Goal: Transaction & Acquisition: Book appointment/travel/reservation

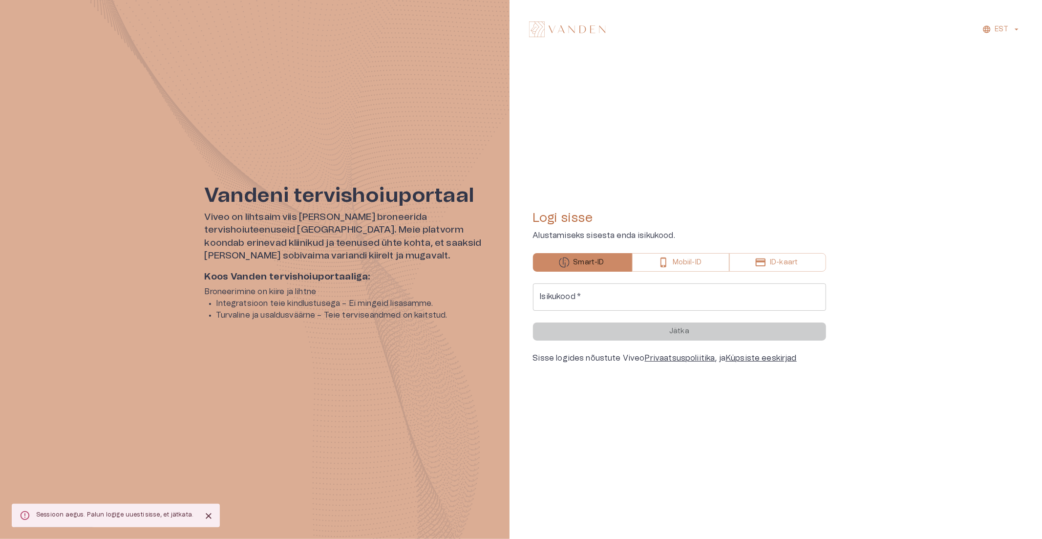
click at [602, 300] on input "Isikukood   *" at bounding box center [679, 296] width 293 height 27
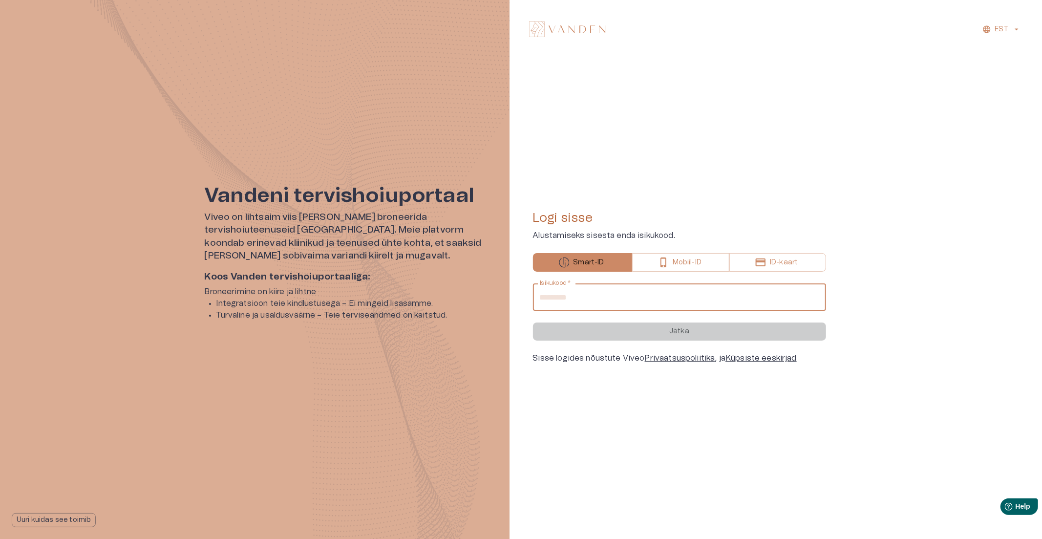
drag, startPoint x: 604, startPoint y: 304, endPoint x: 608, endPoint y: 311, distance: 7.7
click at [604, 304] on input "Isikukood   *" at bounding box center [679, 296] width 293 height 27
type input "**********"
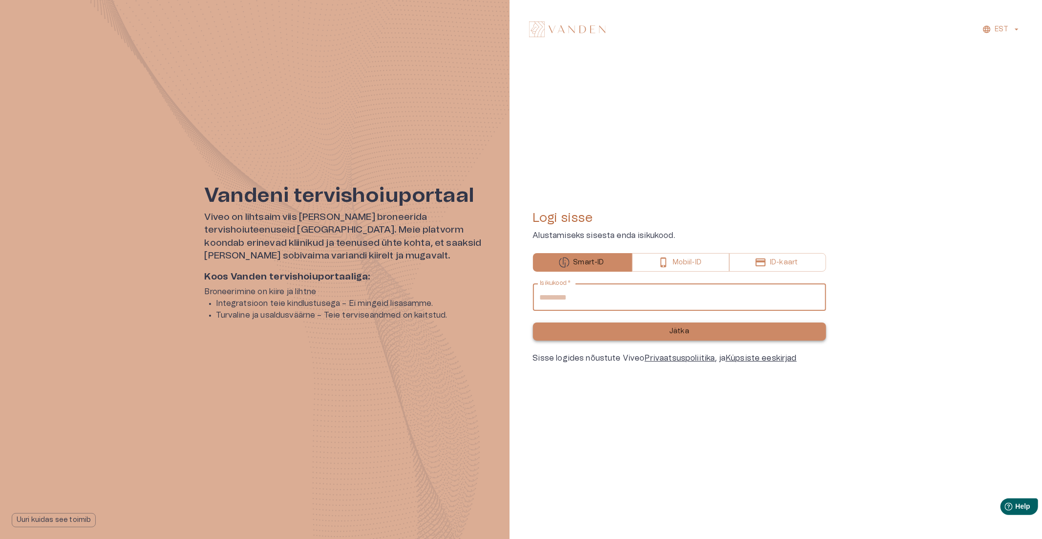
click at [620, 338] on button "Jätka" at bounding box center [679, 331] width 293 height 18
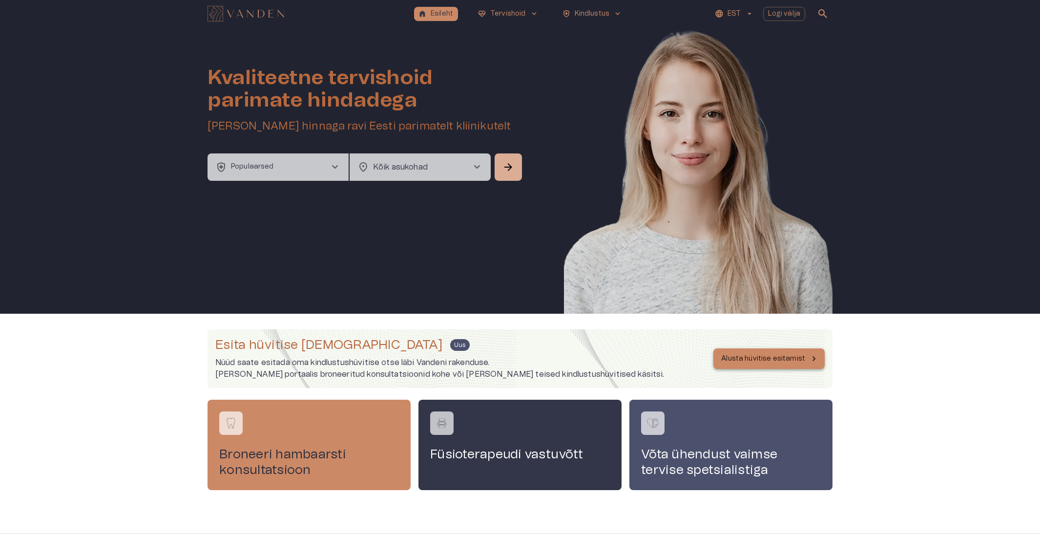
click at [760, 359] on p "Alusta hüvitise esitamist" at bounding box center [763, 359] width 84 height 10
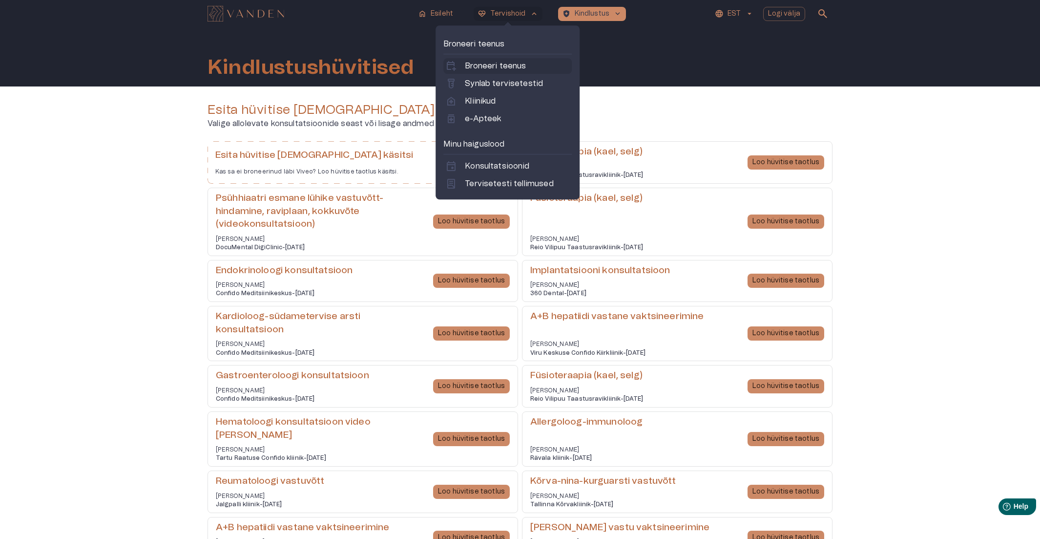
click at [501, 64] on p "Broneeri teenus" at bounding box center [495, 66] width 61 height 12
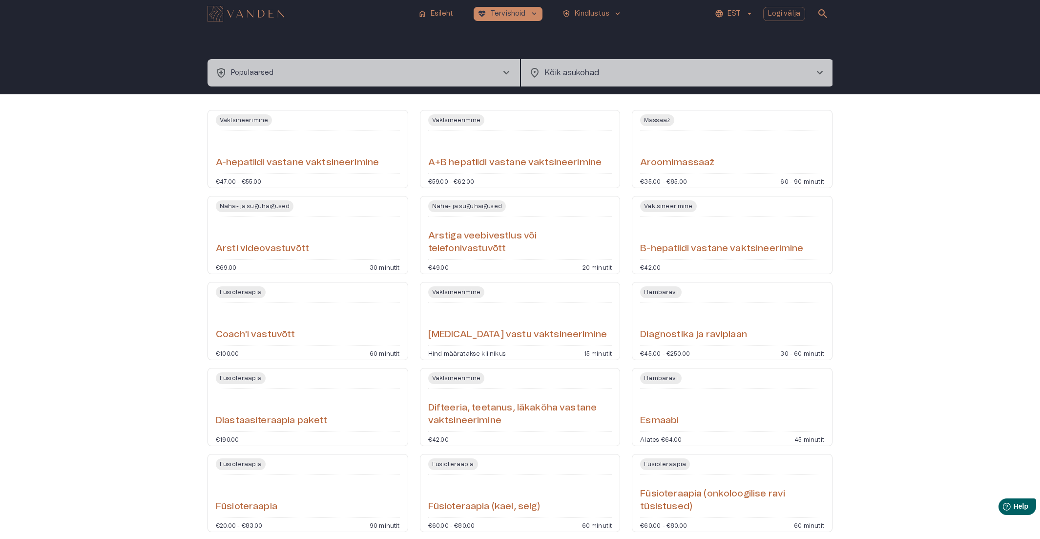
click at [414, 6] on div "home Esileht [MEDICAL_DATA]_heart Tervishoid keyboard_arrow_down health_and_saf…" at bounding box center [520, 14] width 625 height 20
click at [433, 12] on p "Esileht" at bounding box center [442, 14] width 22 height 10
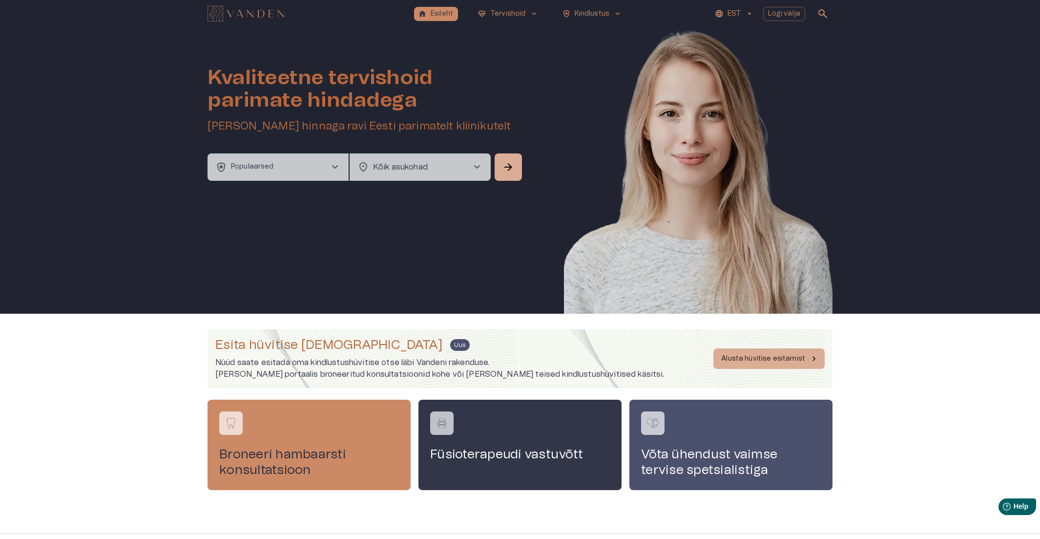
click at [323, 172] on button "health_and_safety Populaarsed chevron_right" at bounding box center [278, 166] width 141 height 27
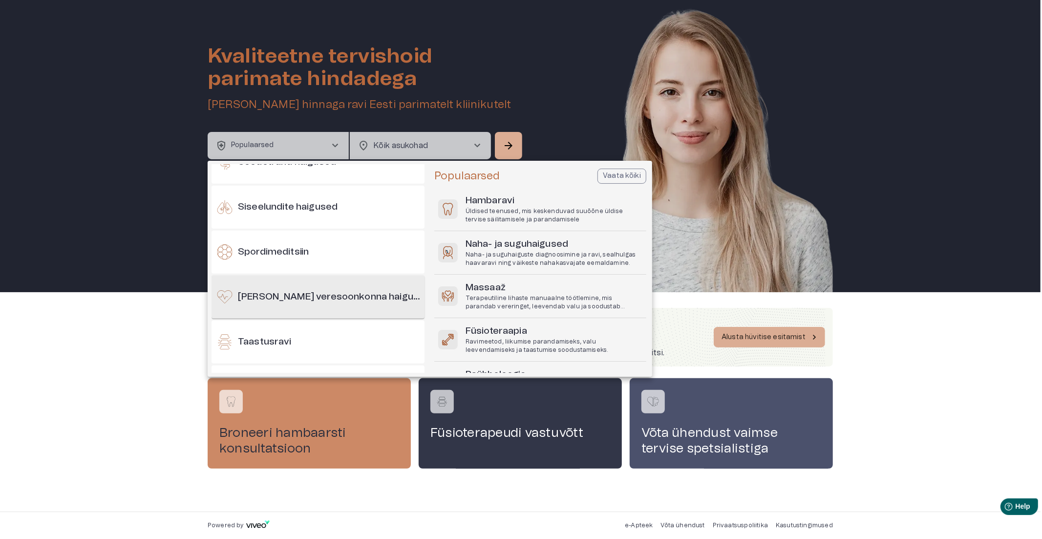
scroll to position [780, 0]
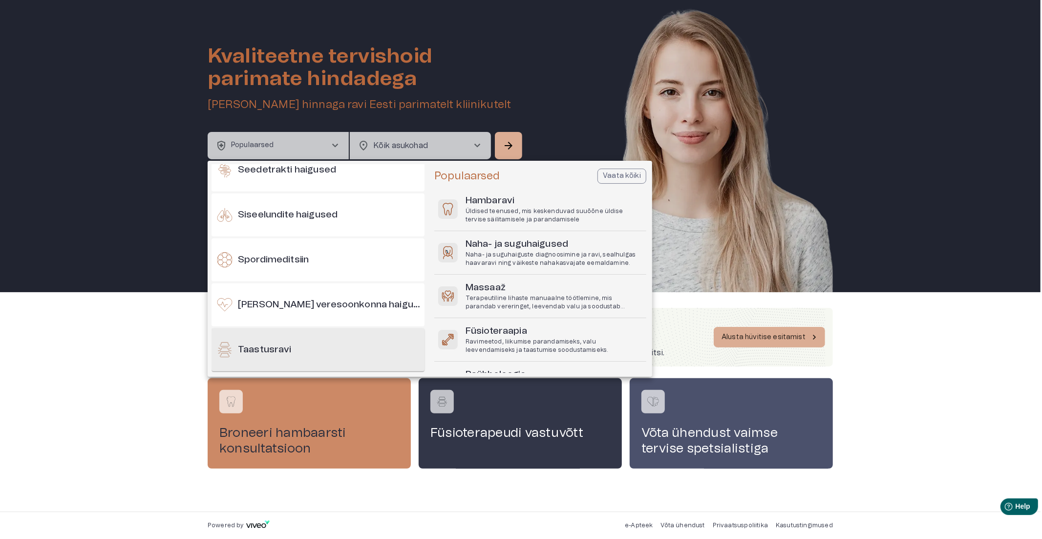
click at [282, 339] on div "Taastusravi" at bounding box center [317, 349] width 213 height 43
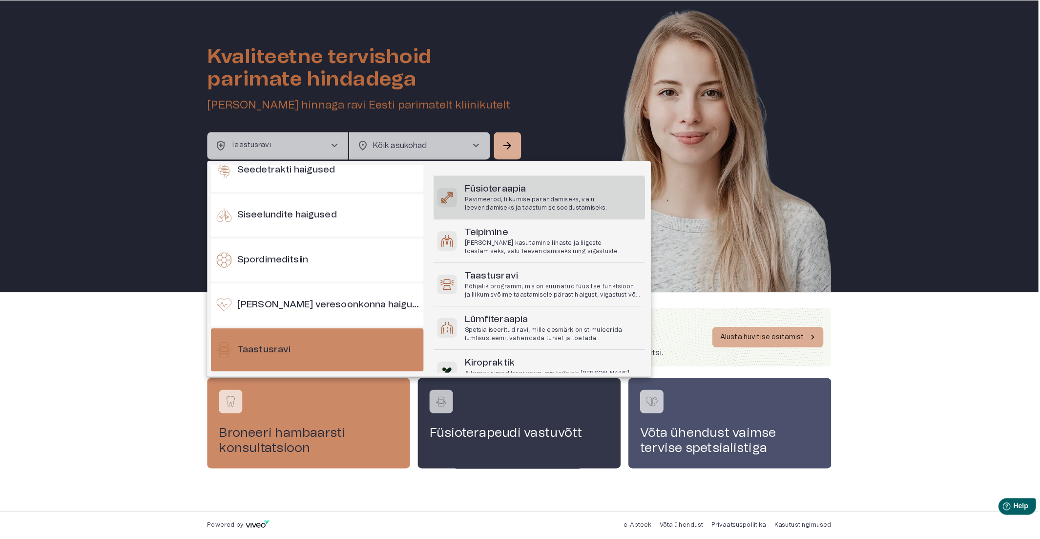
scroll to position [80, 0]
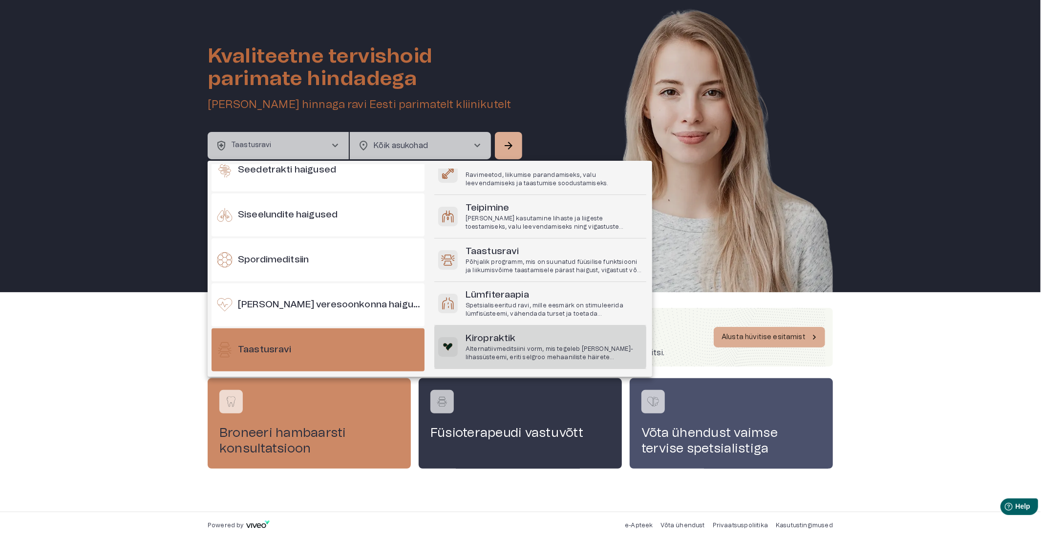
click at [497, 342] on h6 "Kiropraktik" at bounding box center [553, 338] width 177 height 13
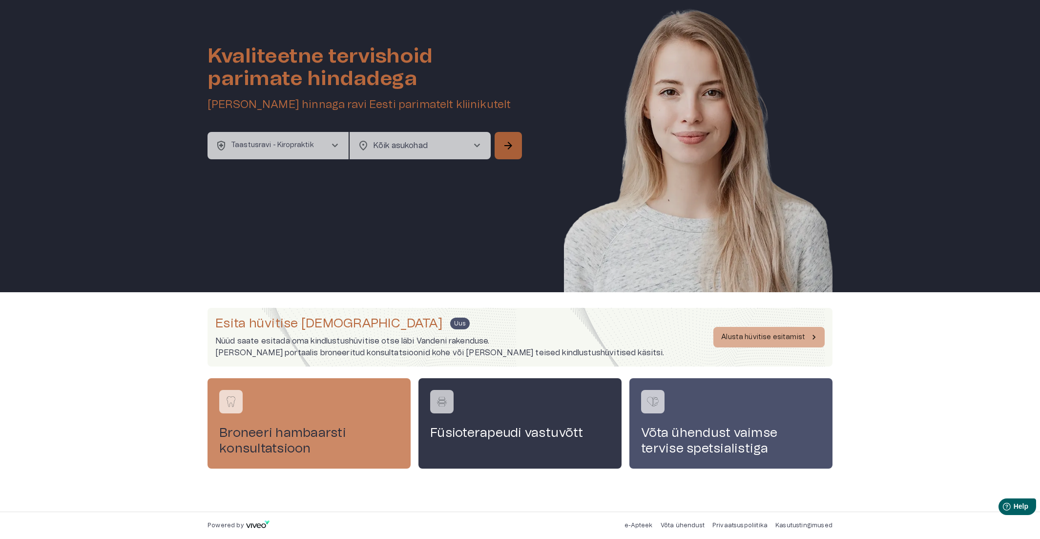
click at [496, 147] on button "arrow_forward" at bounding box center [508, 145] width 27 height 27
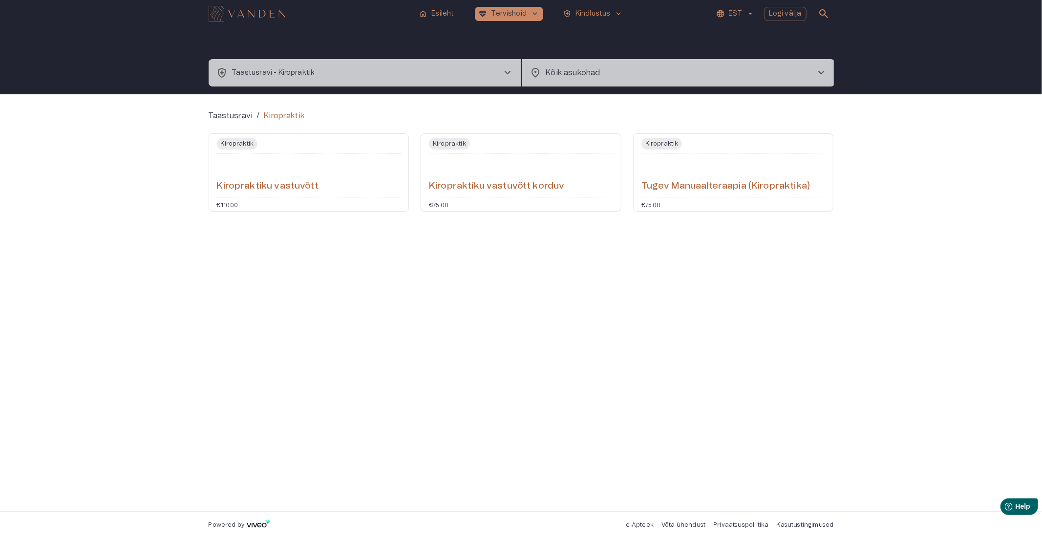
click at [723, 187] on h6 "Tugev Manuaalteraapia (Kiropraktika)" at bounding box center [725, 186] width 168 height 13
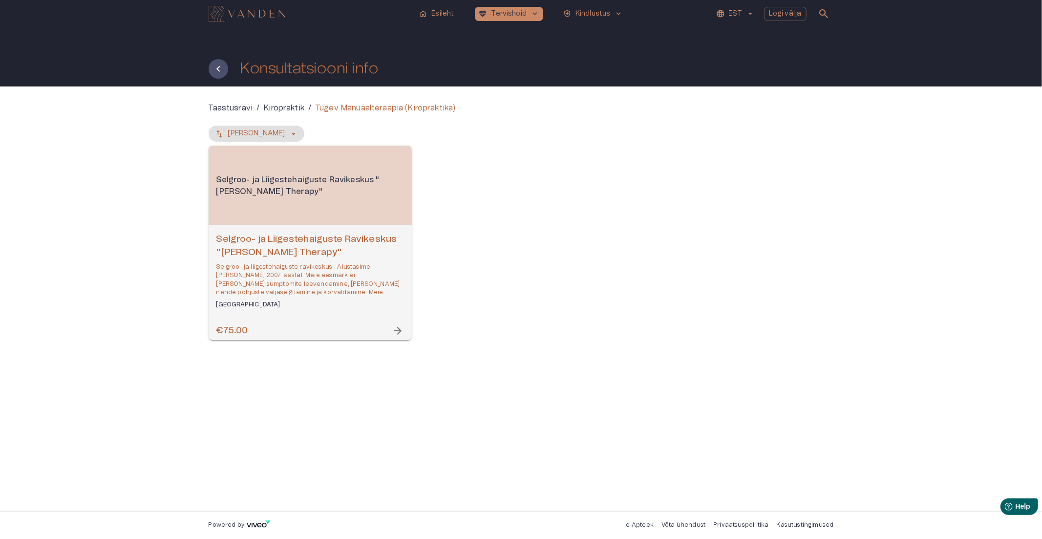
click at [339, 244] on h6 "Selgroo- ja Liigestehaiguste Ravikeskus "[PERSON_NAME] Therapy"" at bounding box center [310, 246] width 188 height 26
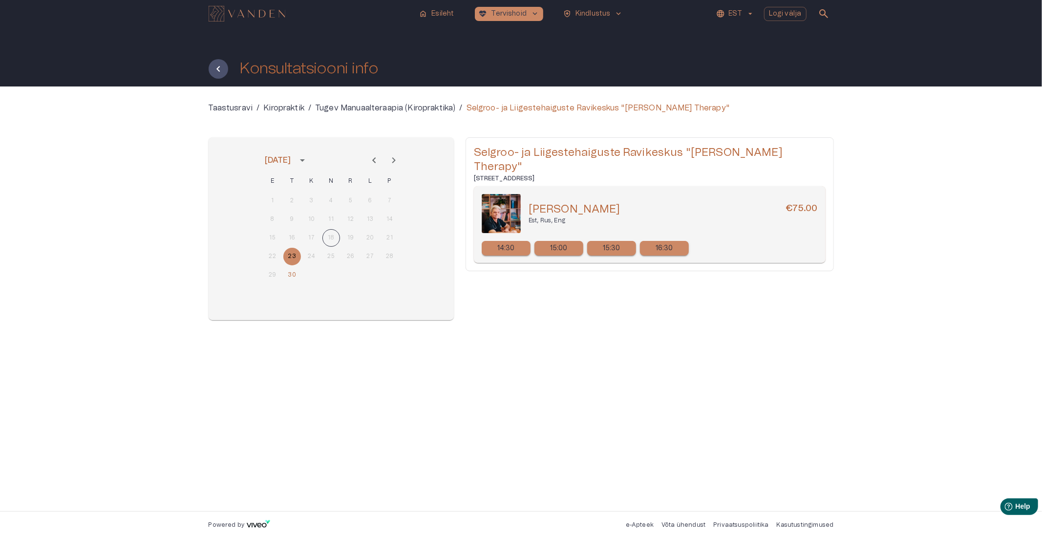
drag, startPoint x: 643, startPoint y: 196, endPoint x: 527, endPoint y: 192, distance: 115.3
click at [527, 194] on div "[PERSON_NAME] €75.00 Est, Rus, Eng" at bounding box center [650, 213] width 336 height 39
copy h5 "[PERSON_NAME]"
click at [666, 294] on div "Selgroo- ja Liigestehaiguste Ravikeskus "[PERSON_NAME] Therapy" [STREET_ADDRESS…" at bounding box center [649, 228] width 368 height 183
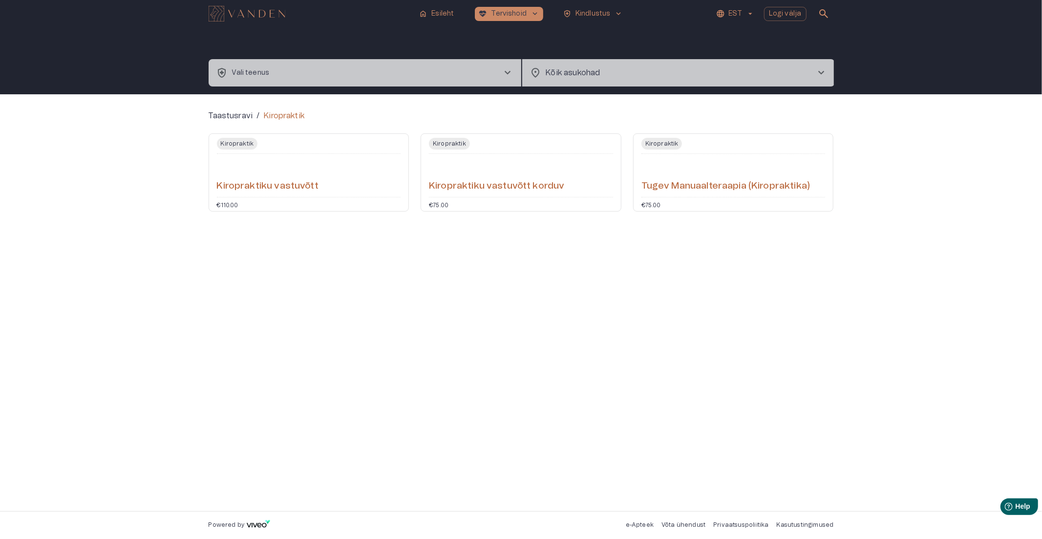
click at [342, 174] on div "Kiropraktiku vastuvõtt" at bounding box center [309, 175] width 184 height 35
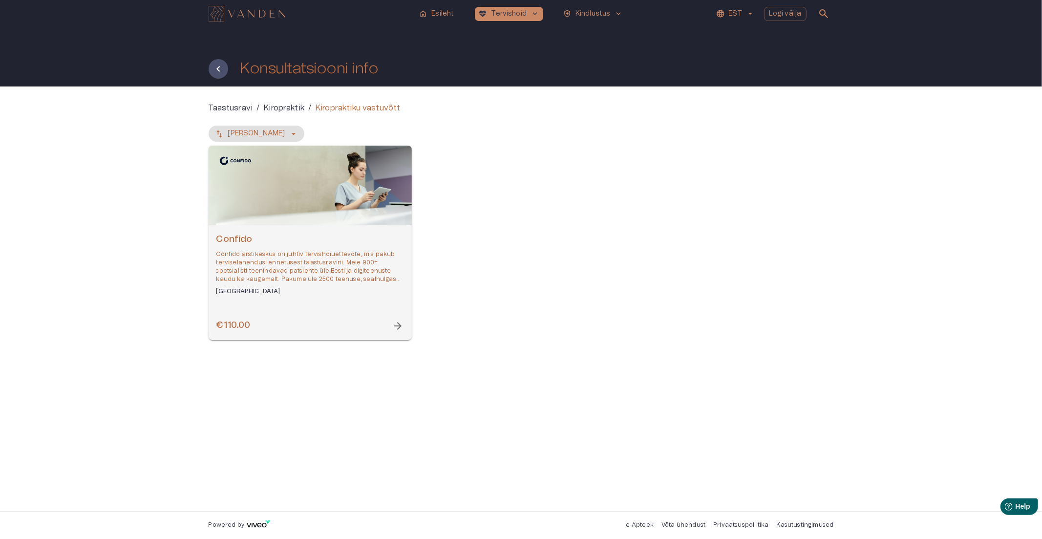
click at [282, 243] on h6 "Confido" at bounding box center [310, 239] width 188 height 13
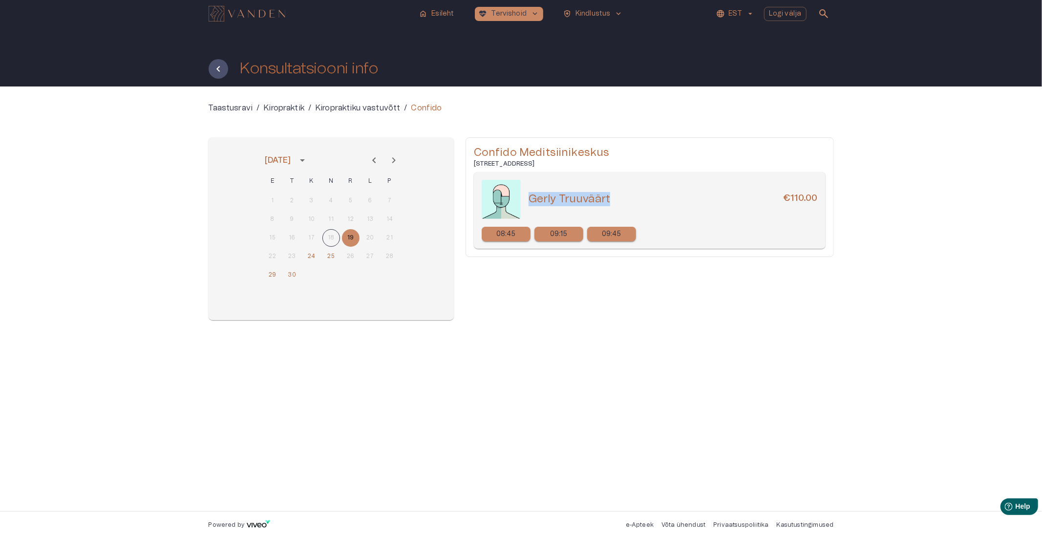
drag, startPoint x: 613, startPoint y: 196, endPoint x: 528, endPoint y: 206, distance: 86.0
click at [528, 206] on div "Gerly Truuväärt €110.00" at bounding box center [672, 199] width 289 height 14
copy h5 "Gerly Truuväärt"
click at [338, 256] on button "25" at bounding box center [331, 257] width 18 height 18
click at [321, 257] on div "22 23 24 25 26 27 28" at bounding box center [331, 257] width 156 height 18
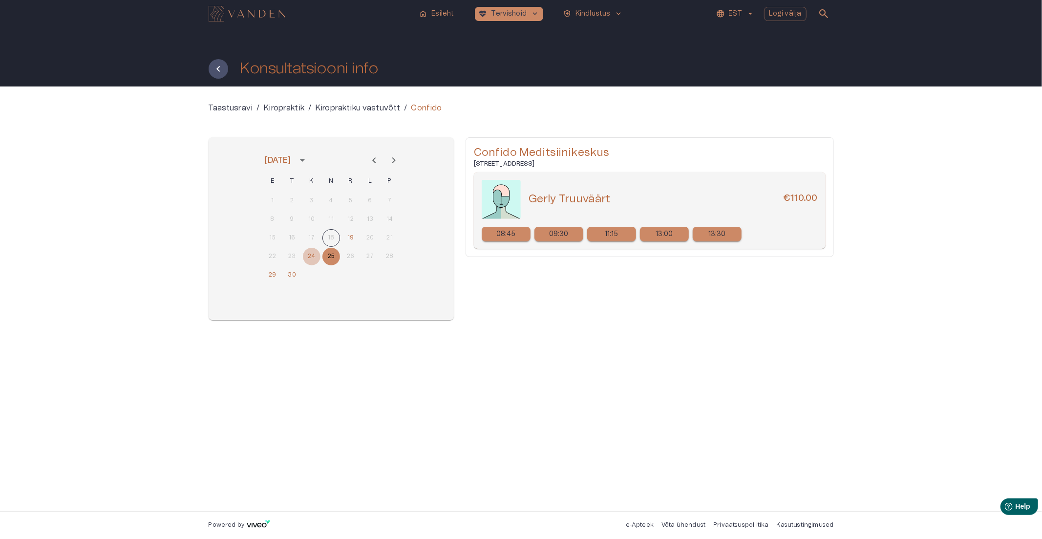
click at [312, 257] on button "24" at bounding box center [312, 257] width 18 height 18
click at [274, 275] on button "29" at bounding box center [273, 275] width 18 height 18
click at [288, 277] on button "30" at bounding box center [292, 275] width 18 height 18
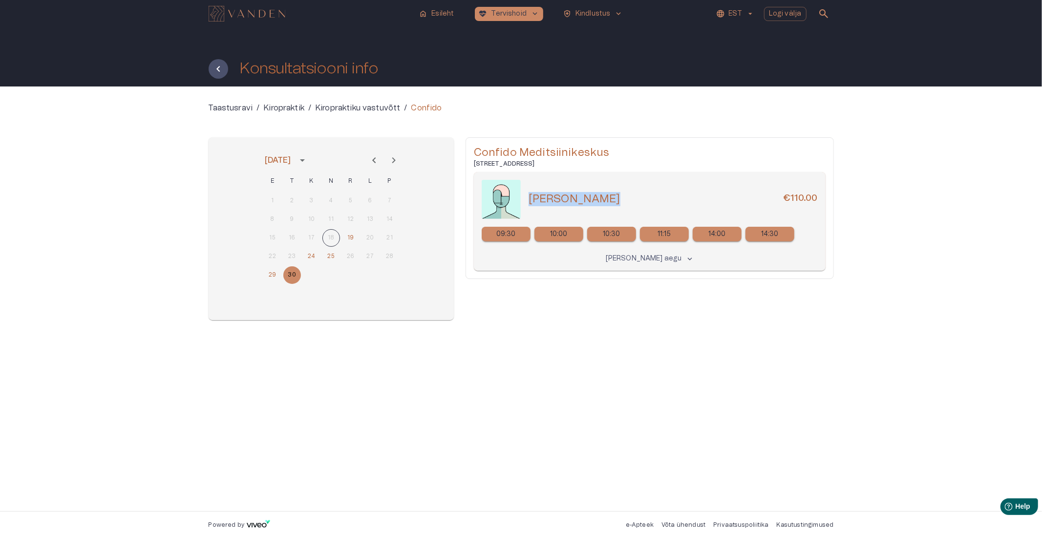
drag, startPoint x: 608, startPoint y: 199, endPoint x: 525, endPoint y: 196, distance: 83.6
click at [525, 196] on div "[PERSON_NAME] €110.00" at bounding box center [650, 199] width 336 height 39
copy h5 "[PERSON_NAME]"
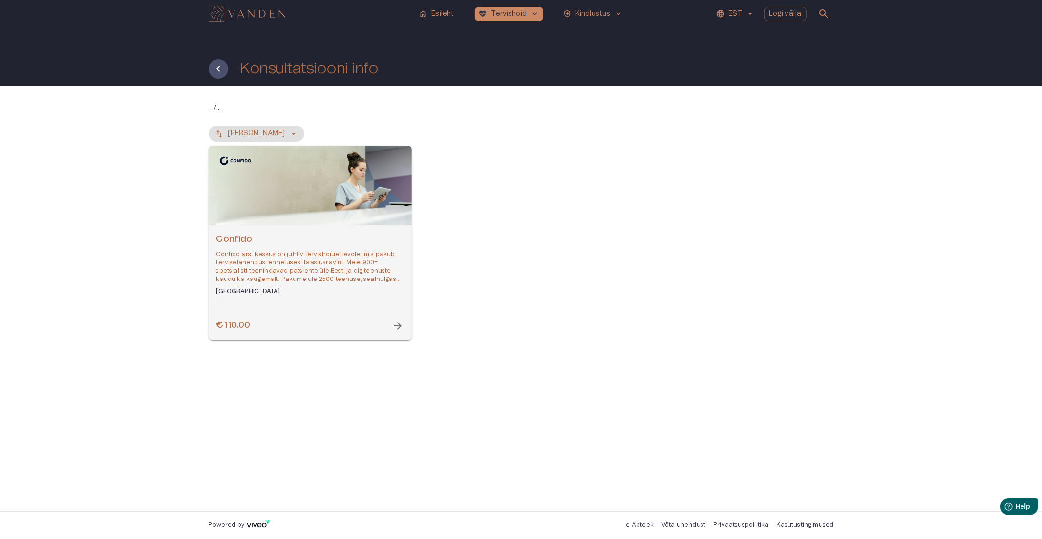
drag, startPoint x: 412, startPoint y: 189, endPoint x: 420, endPoint y: 188, distance: 8.4
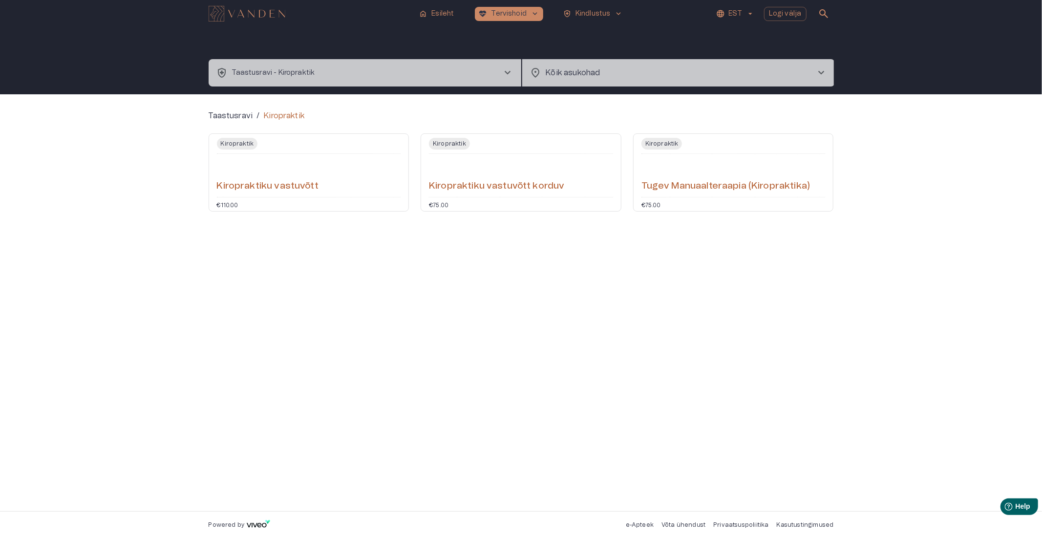
click at [677, 186] on h6 "Tugev Manuaalteraapia (Kiropraktika)" at bounding box center [725, 186] width 168 height 13
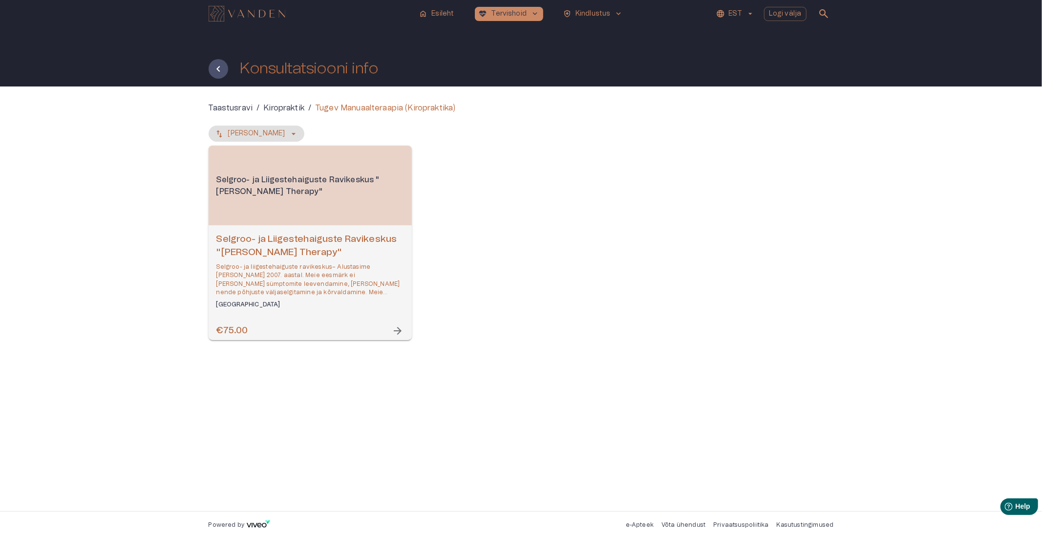
click at [348, 225] on div "Selgroo- ja Liigestehaiguste Ravikeskus "[PERSON_NAME] Therapy"" at bounding box center [310, 186] width 203 height 80
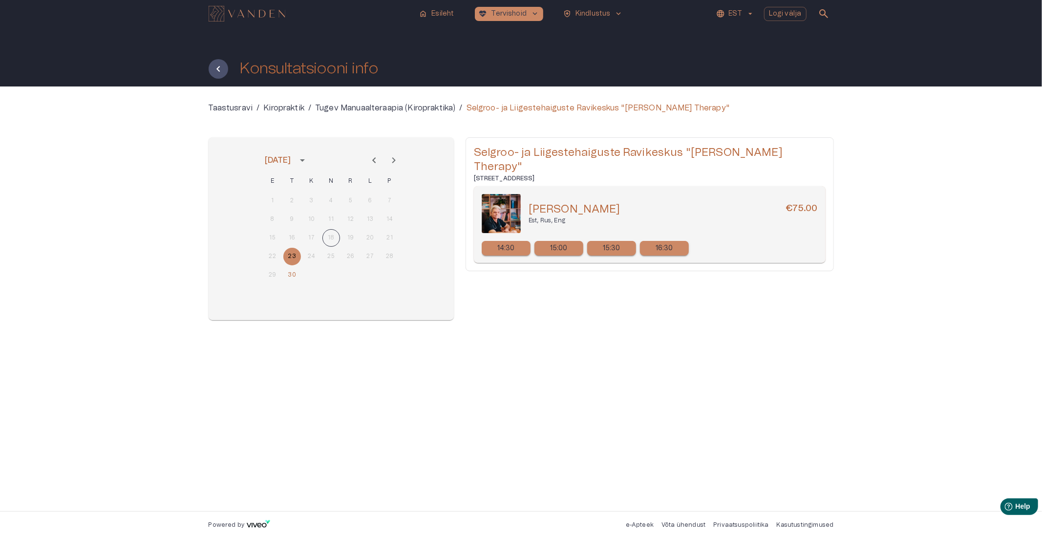
drag, startPoint x: 634, startPoint y: 193, endPoint x: 645, endPoint y: 188, distance: 12.5
click at [645, 202] on div "[PERSON_NAME] €75.00" at bounding box center [672, 209] width 289 height 14
drag, startPoint x: 622, startPoint y: 151, endPoint x: 775, endPoint y: 151, distance: 152.9
click at [775, 151] on h5 "Selgroo- ja Liigestehaiguste Ravikeskus "[PERSON_NAME] Therapy"" at bounding box center [650, 160] width 352 height 29
copy h5 "Ravikeskus "[PERSON_NAME] Therap"
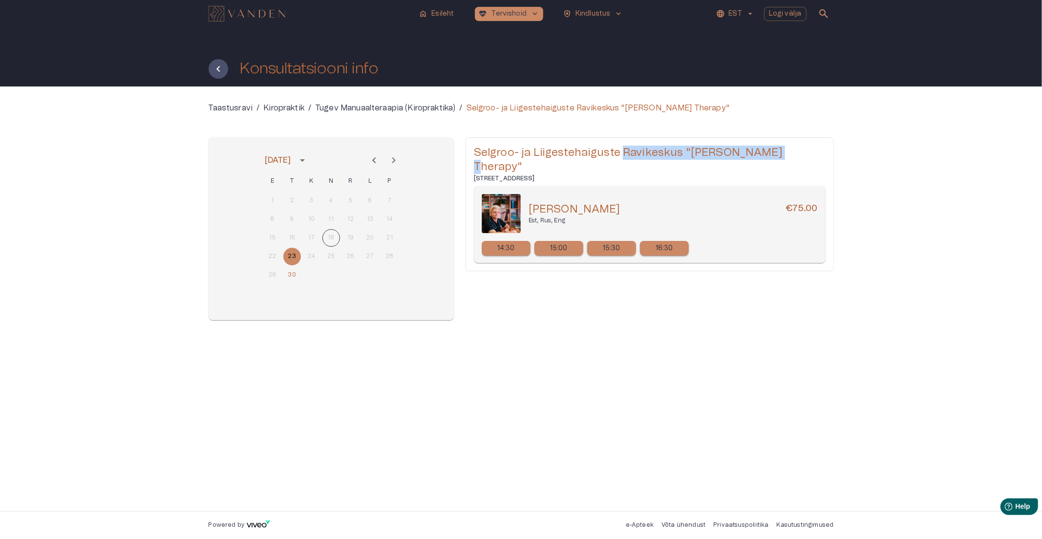
click at [700, 152] on h5 "Selgroo- ja Liigestehaiguste Ravikeskus "[PERSON_NAME] Therapy"" at bounding box center [650, 160] width 352 height 29
drag, startPoint x: 688, startPoint y: 151, endPoint x: 780, endPoint y: 151, distance: 92.3
click at [780, 151] on h5 "Selgroo- ja Liigestehaiguste Ravikeskus "[PERSON_NAME] Therapy"" at bounding box center [650, 160] width 352 height 29
copy h5 "[PERSON_NAME] Therapy"
click at [293, 277] on button "30" at bounding box center [292, 275] width 18 height 18
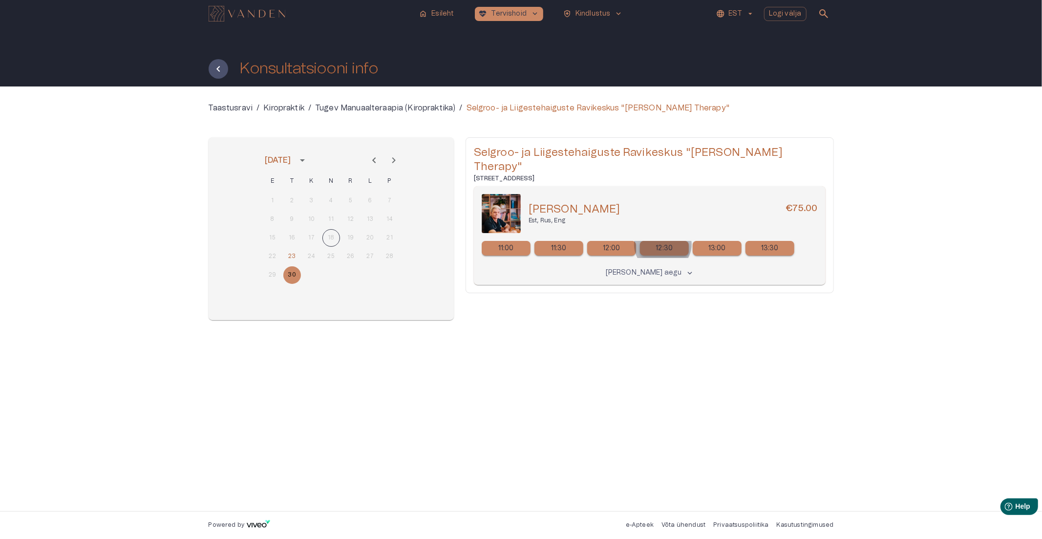
click at [663, 243] on p "12:30" at bounding box center [664, 248] width 17 height 10
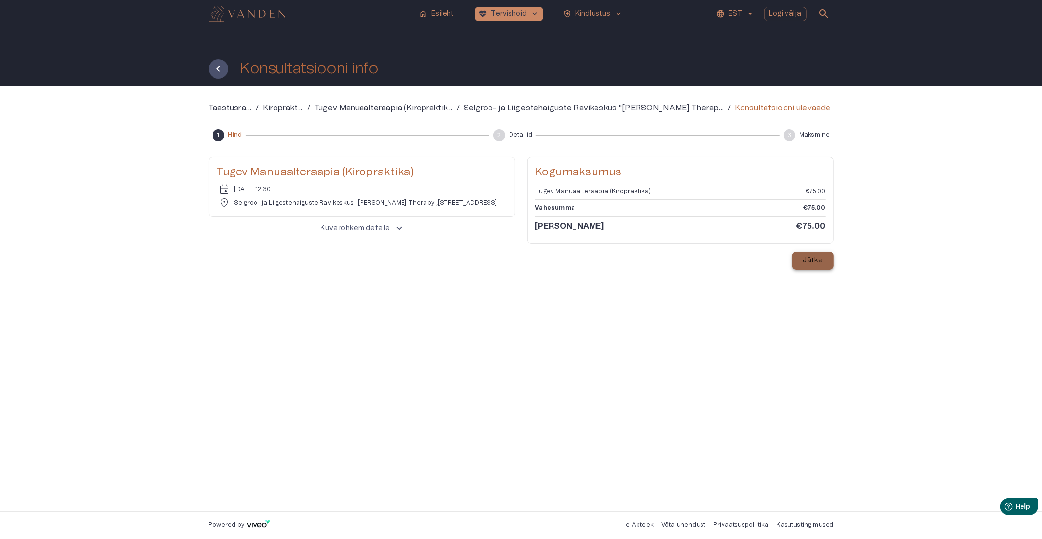
click at [816, 262] on p "Jätka" at bounding box center [813, 260] width 20 height 10
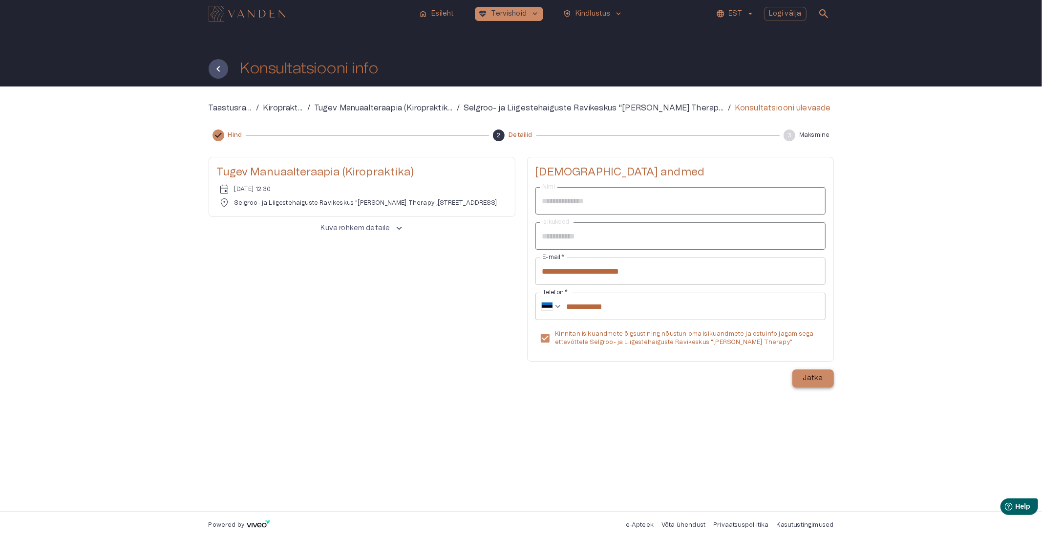
click at [812, 378] on p "Jätka" at bounding box center [813, 378] width 20 height 10
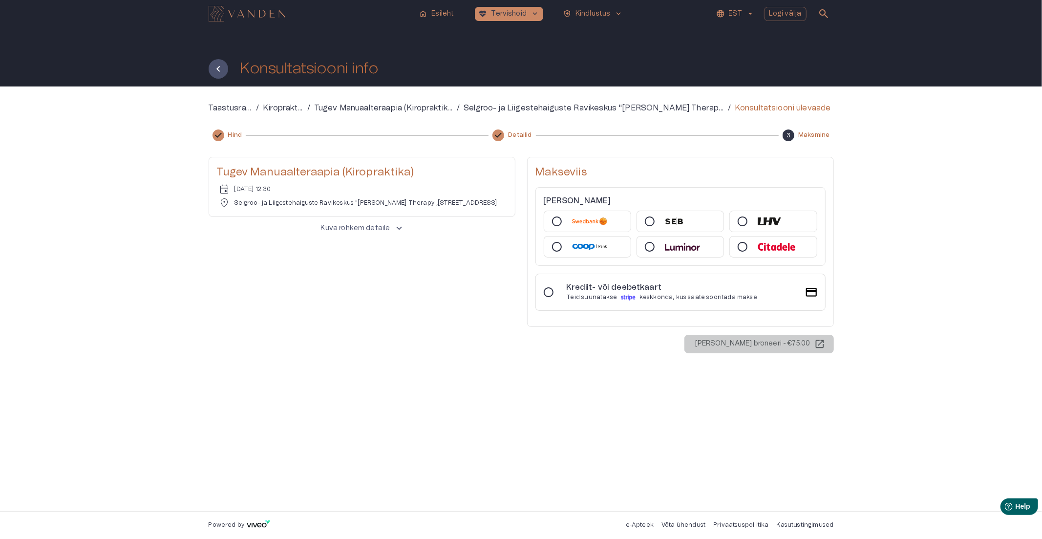
click at [671, 223] on img at bounding box center [674, 221] width 19 height 8
click at [767, 340] on p "[PERSON_NAME] broneeri - €75.00" at bounding box center [752, 343] width 115 height 10
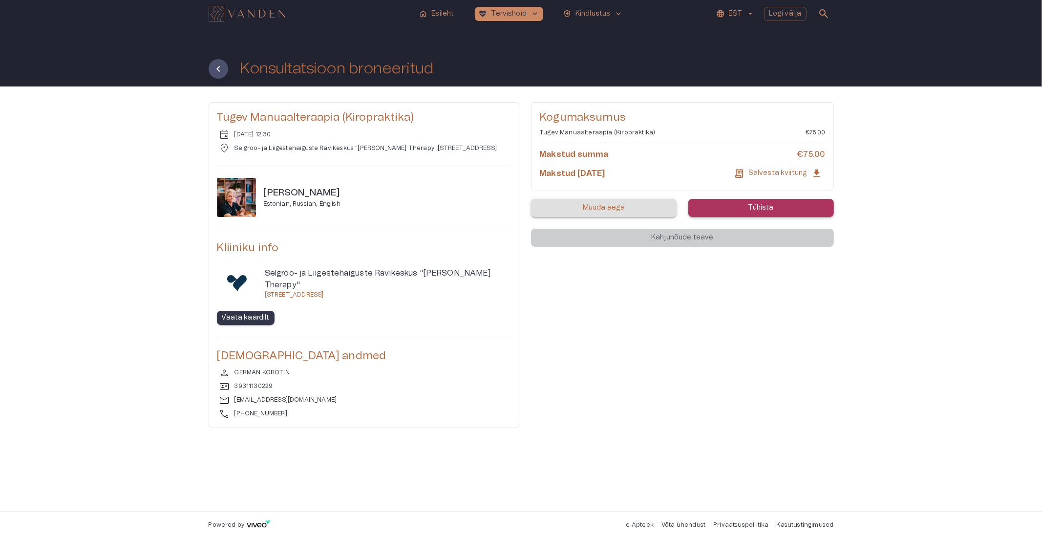
click at [813, 170] on icon "button" at bounding box center [816, 173] width 11 height 11
click at [220, 65] on icon "Tagasi" at bounding box center [218, 69] width 12 height 12
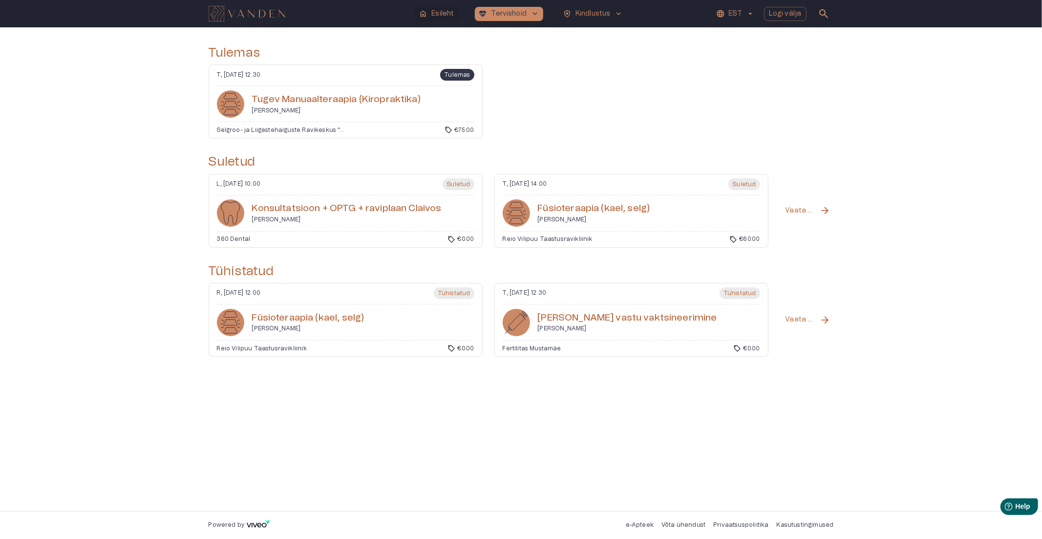
click at [436, 12] on p "Esileht" at bounding box center [442, 14] width 22 height 10
